Goal: Task Accomplishment & Management: Use online tool/utility

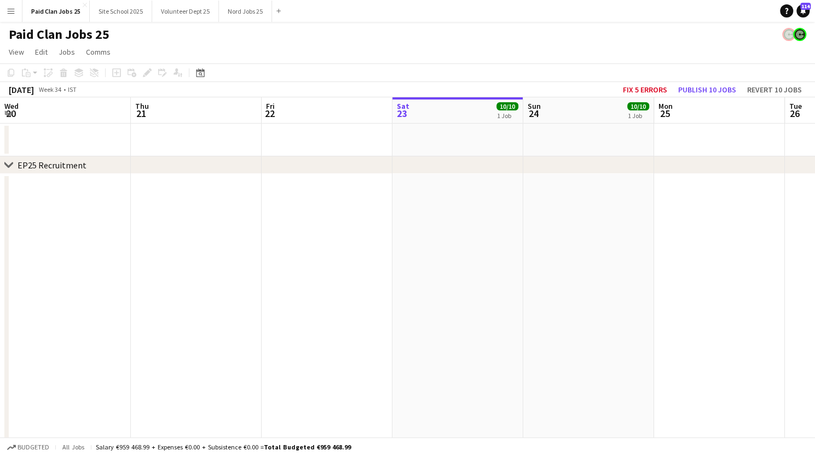
scroll to position [0, 262]
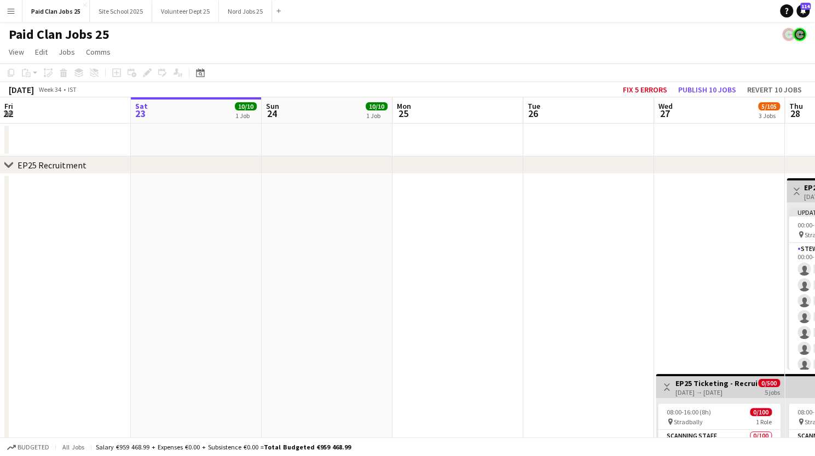
click at [483, 329] on app-date-cell at bounding box center [457, 372] width 131 height 396
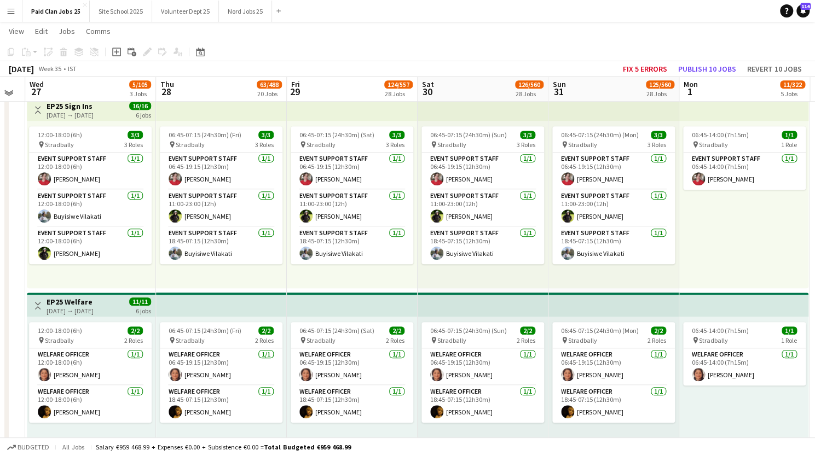
scroll to position [493, 0]
